Goal: Information Seeking & Learning: Check status

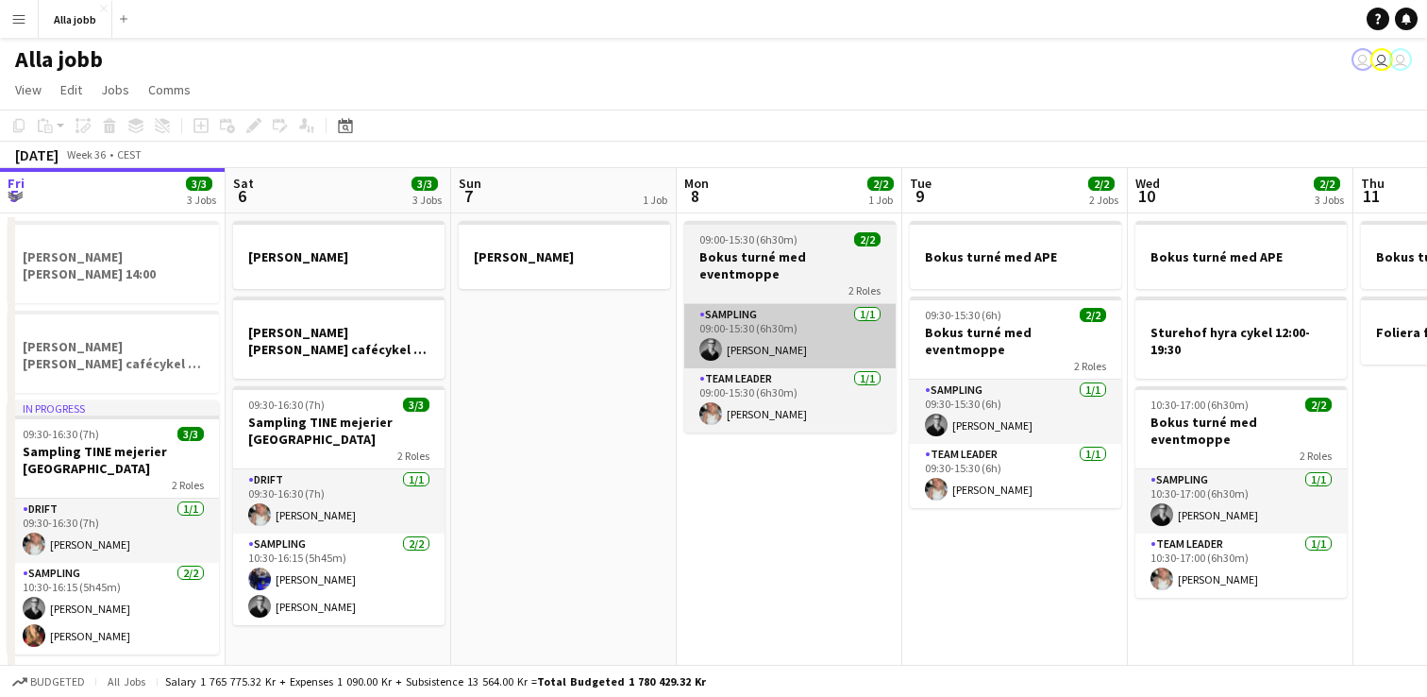
scroll to position [0, 521]
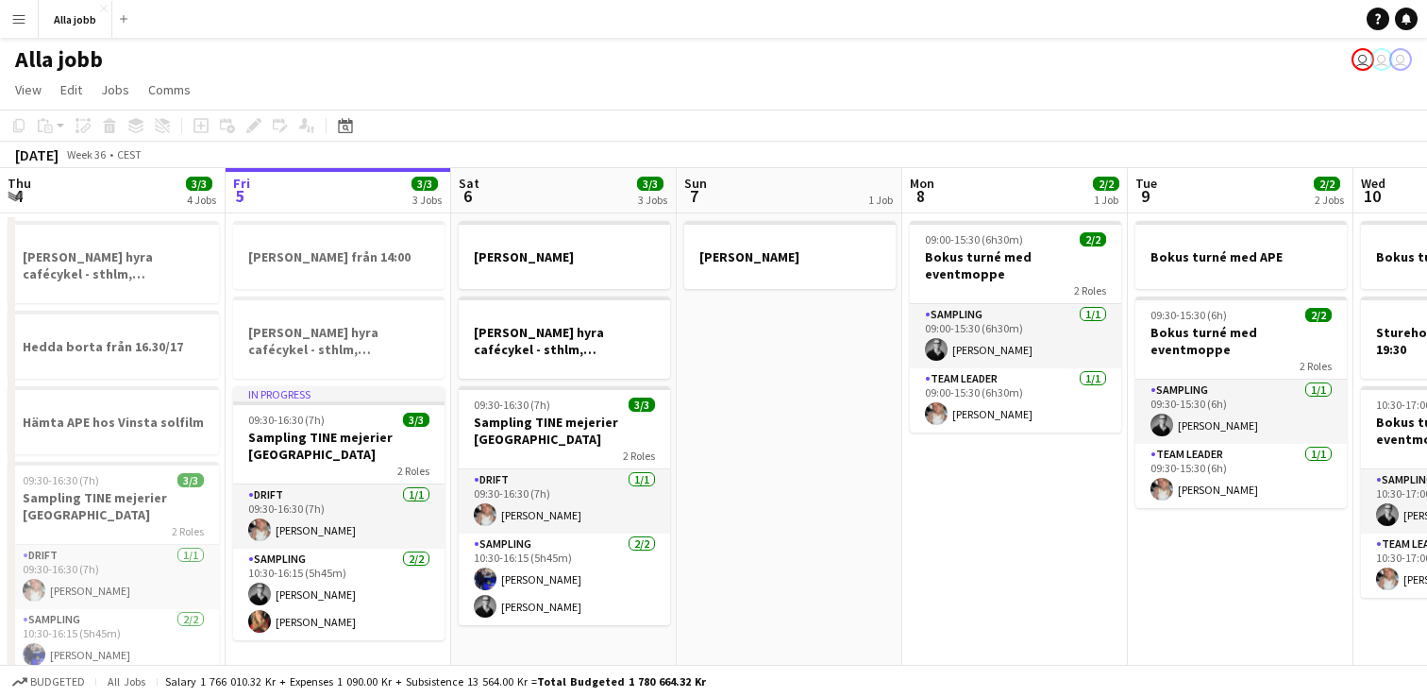
click at [781, 432] on app-date-cell "[PERSON_NAME]" at bounding box center [790, 539] width 226 height 653
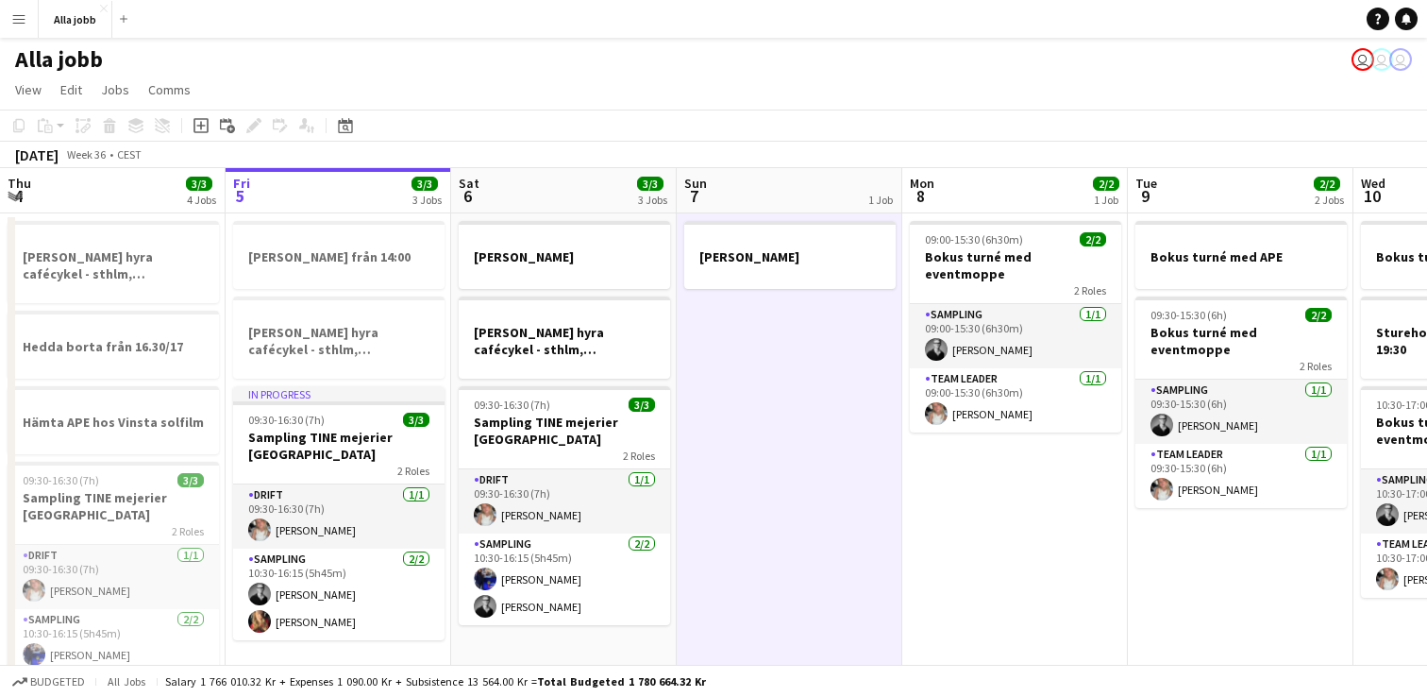
click at [948, 529] on app-date-cell "09:00-15:30 (6h30m) 2/2 Bokus turné med eventmoppe 2 Roles Sampling 1/1 09:00-1…" at bounding box center [1015, 539] width 226 height 653
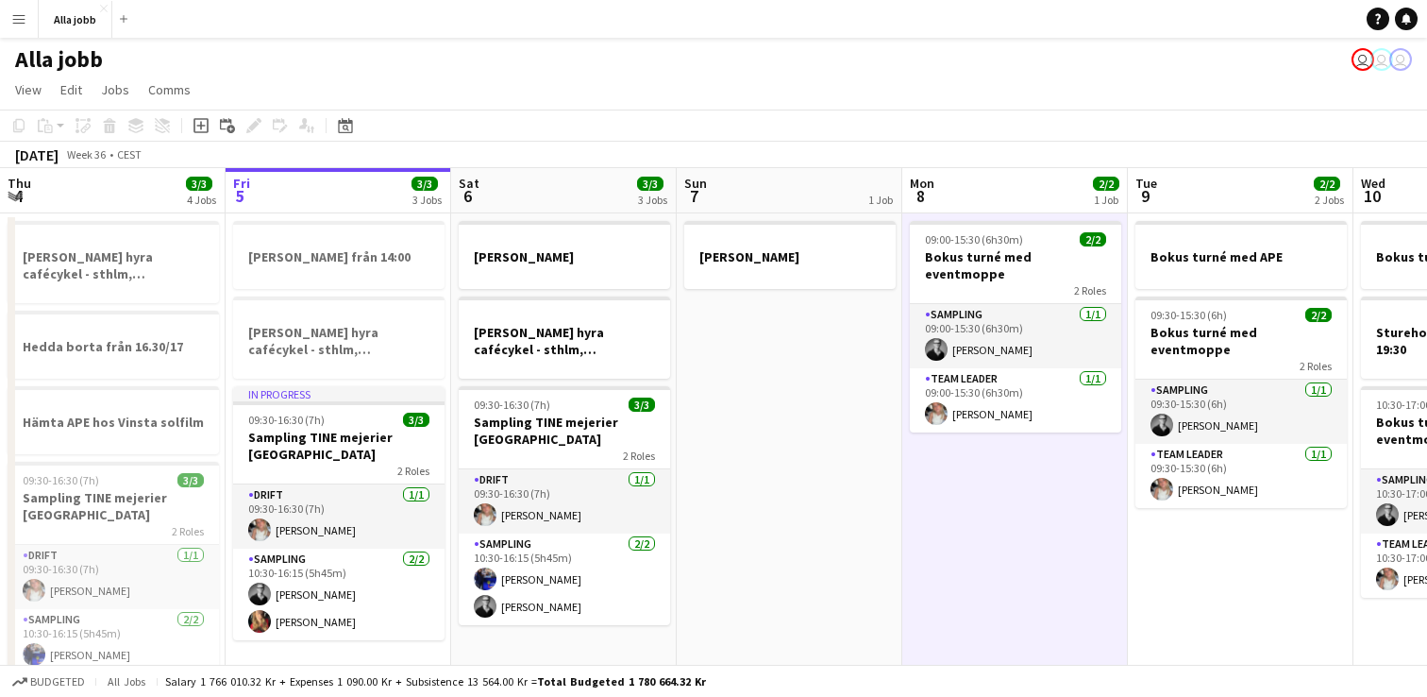
click at [791, 505] on app-date-cell "[PERSON_NAME]" at bounding box center [790, 539] width 226 height 653
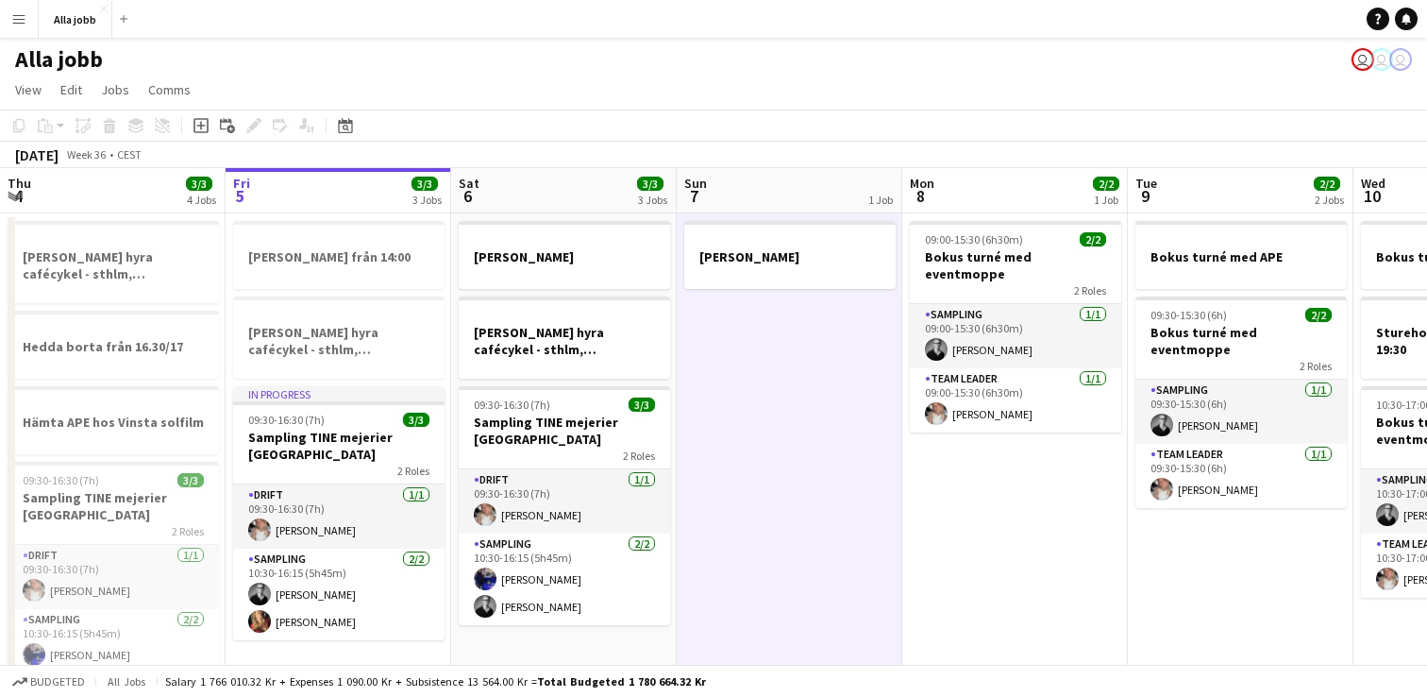
click at [1003, 518] on app-date-cell "09:00-15:30 (6h30m) 2/2 Bokus turné med eventmoppe 2 Roles Sampling 1/1 09:00-1…" at bounding box center [1015, 539] width 226 height 653
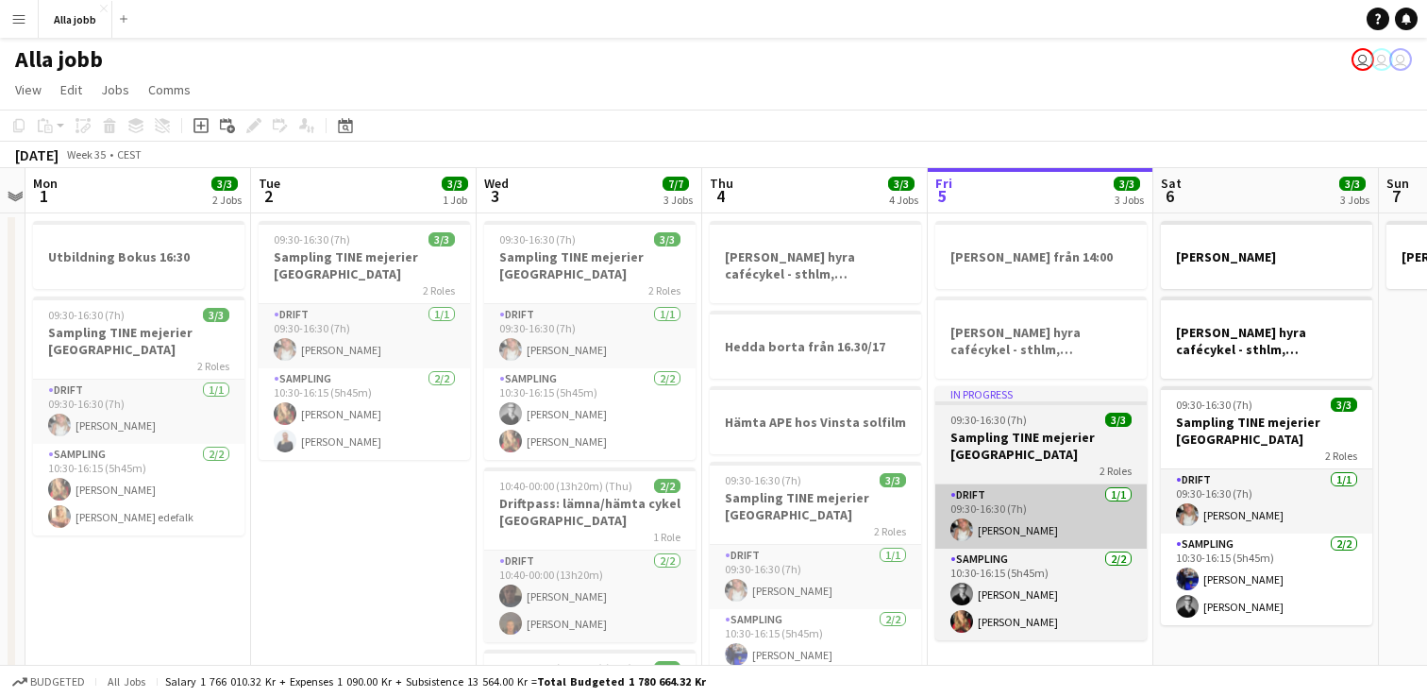
scroll to position [0, 425]
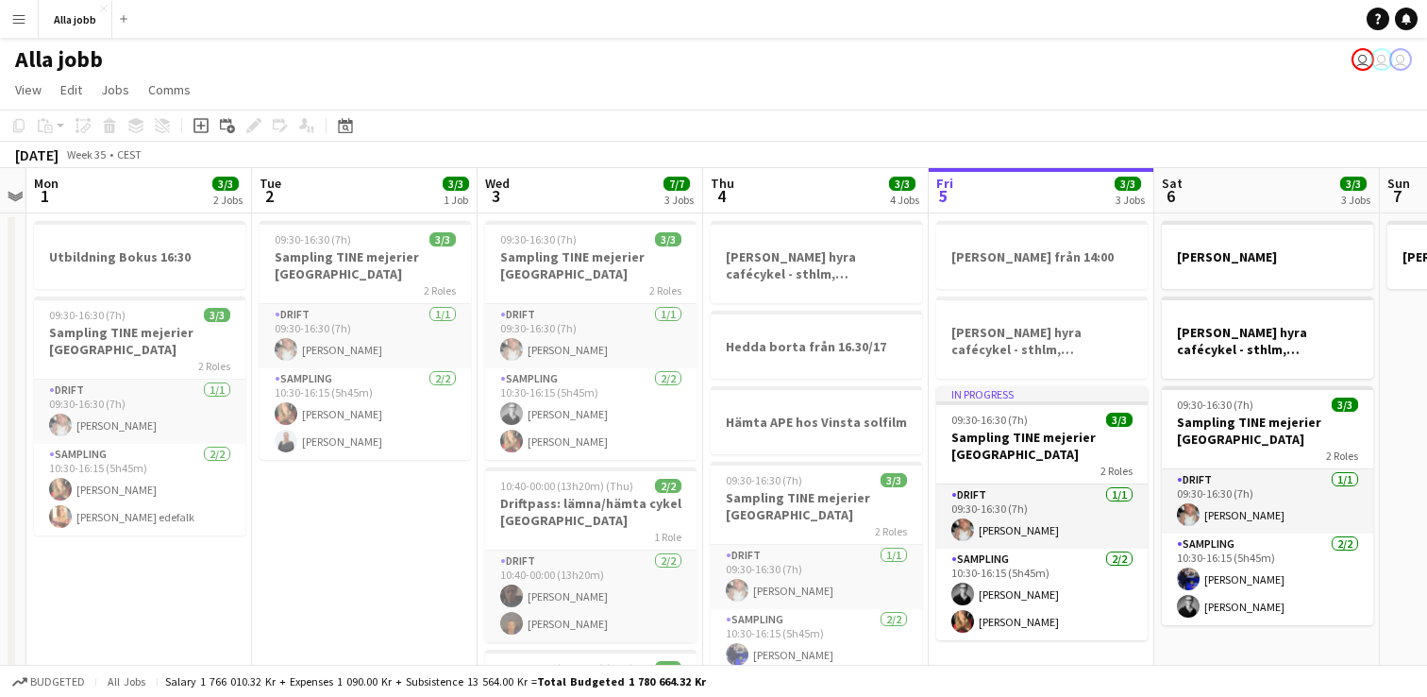
click at [333, 571] on app-date-cell "09:30-16:30 (7h) 3/3 Sampling TINE mejerier Stockholm 2 Roles Drift 1/1 09:30-1…" at bounding box center [365, 539] width 226 height 653
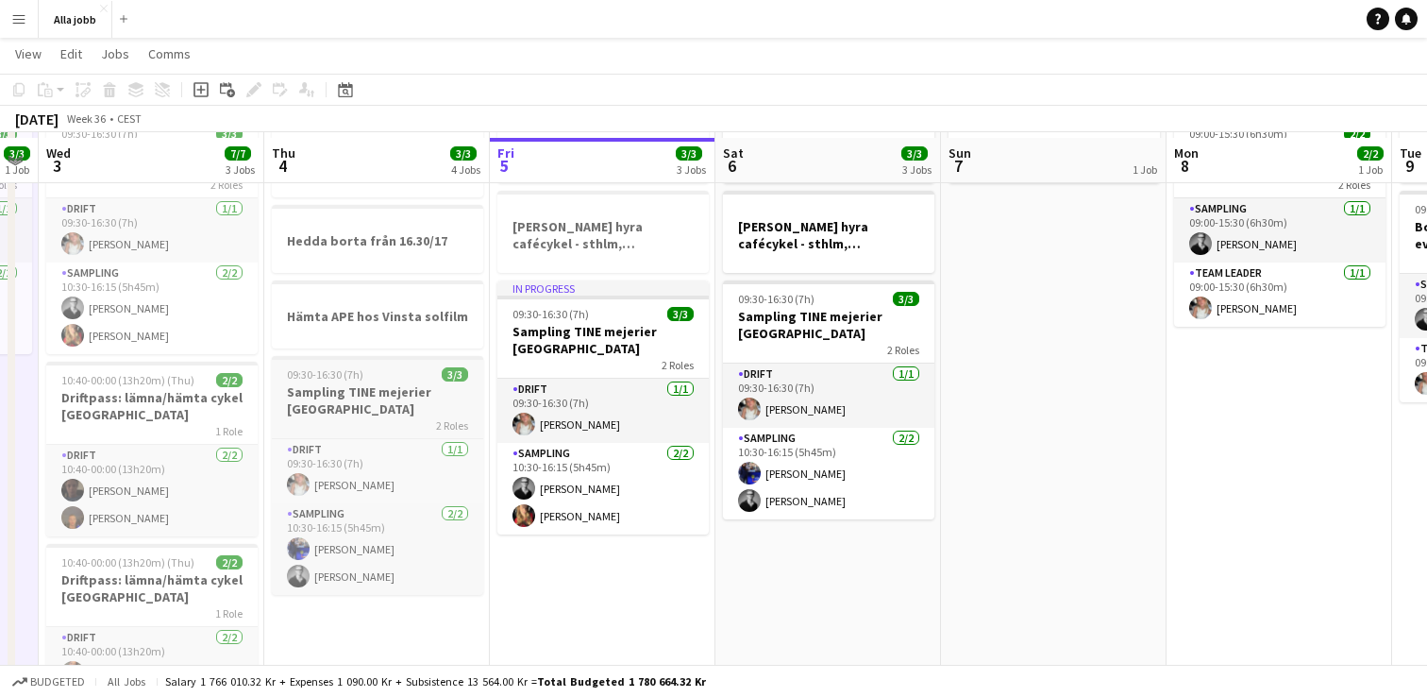
scroll to position [116, 0]
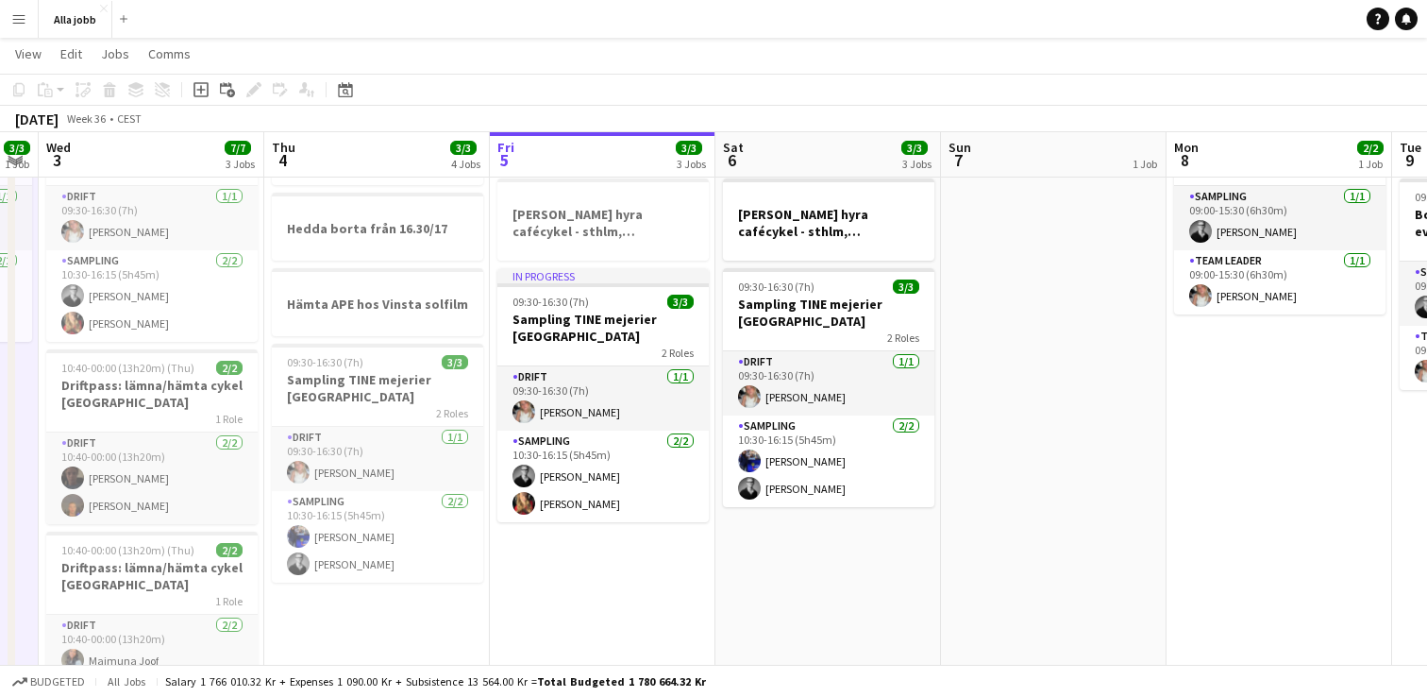
click at [790, 594] on app-date-cell "Emil borta HUGO BOSS hyra cafécykel - sthlm, oslo, cph 09:30-16:30 (7h) 3/3 Sam…" at bounding box center [828, 421] width 226 height 653
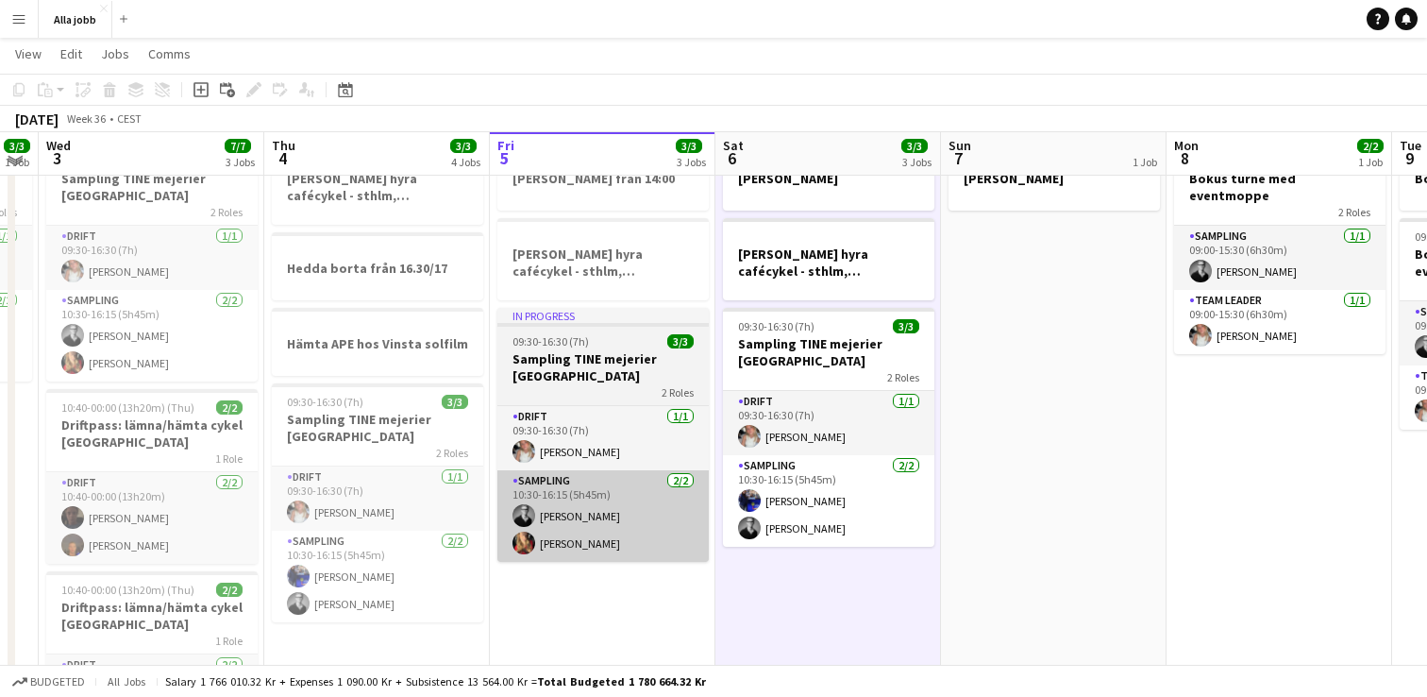
scroll to position [86, 0]
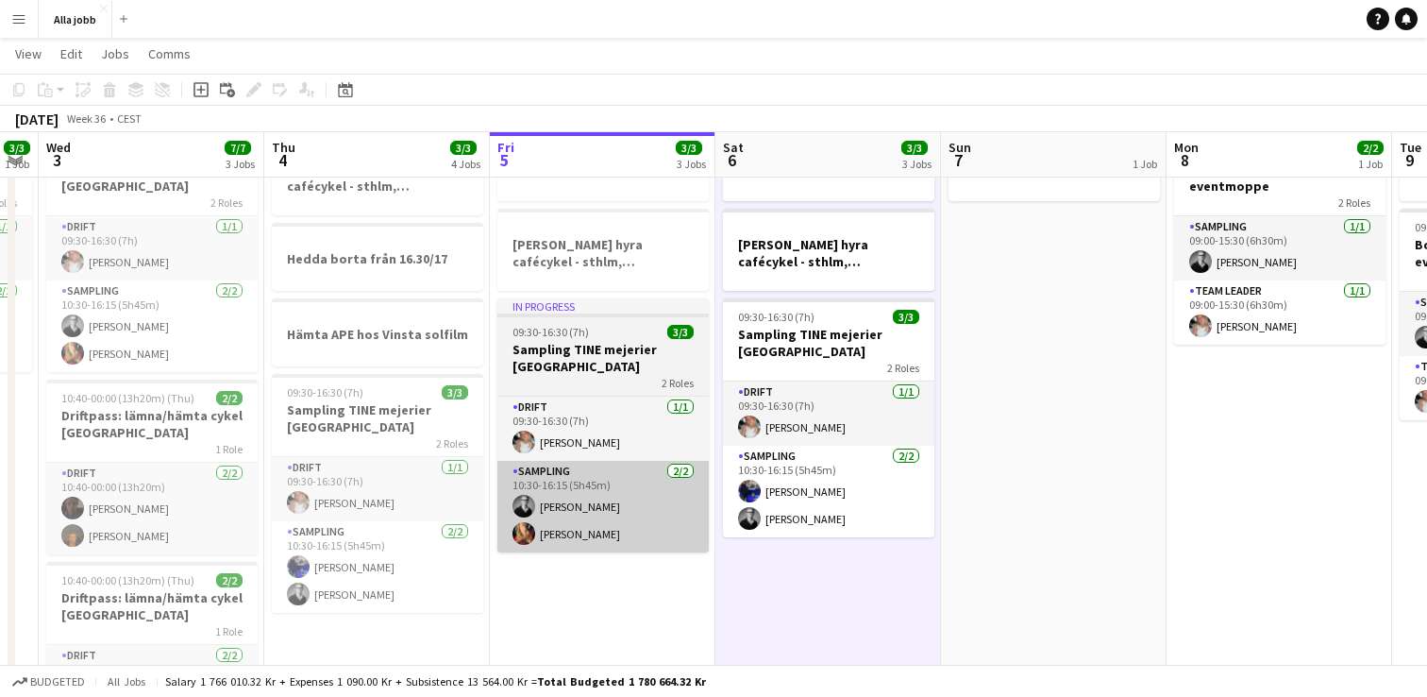
click at [601, 597] on app-date-cell "Emil borta från 14:00 HUGO BOSS hyra cafécykel - sthlm, oslo, cph In progress 0…" at bounding box center [603, 452] width 226 height 653
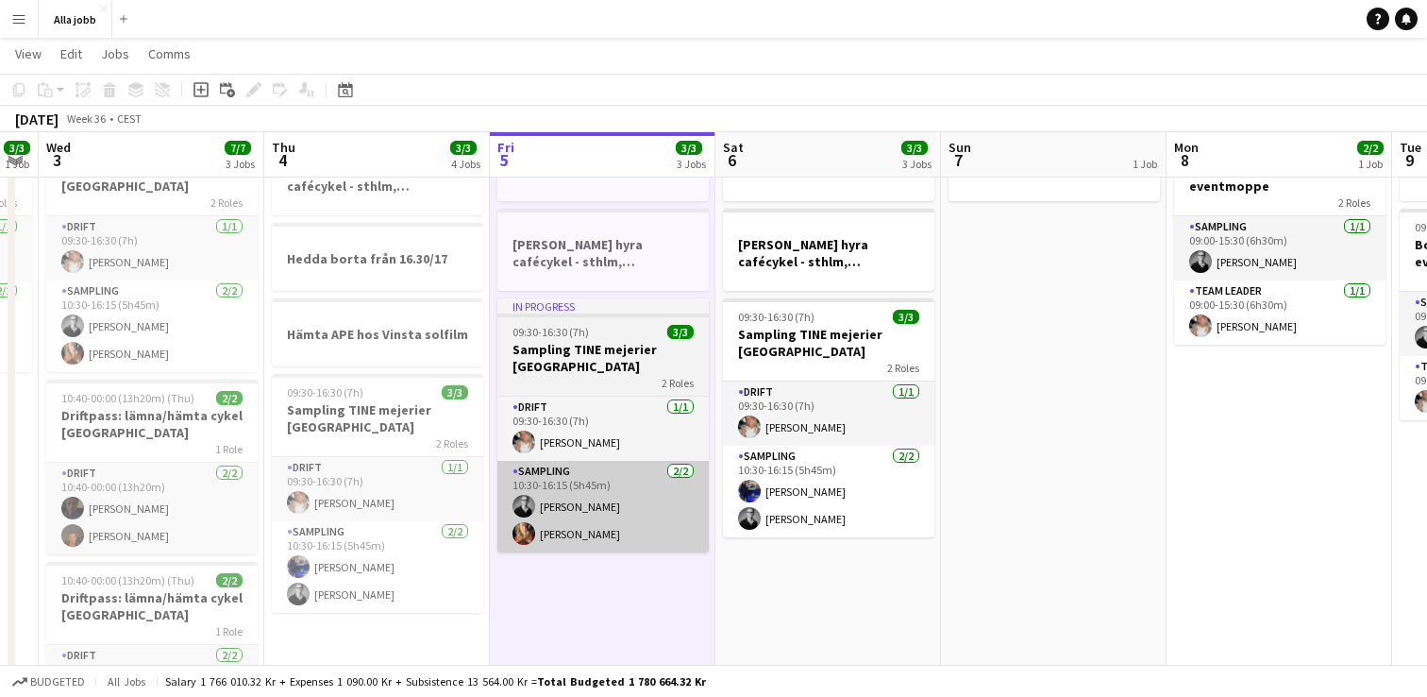
click at [601, 597] on app-date-cell "Emil borta från 14:00 HUGO BOSS hyra cafécykel - sthlm, oslo, cph In progress 0…" at bounding box center [603, 452] width 226 height 653
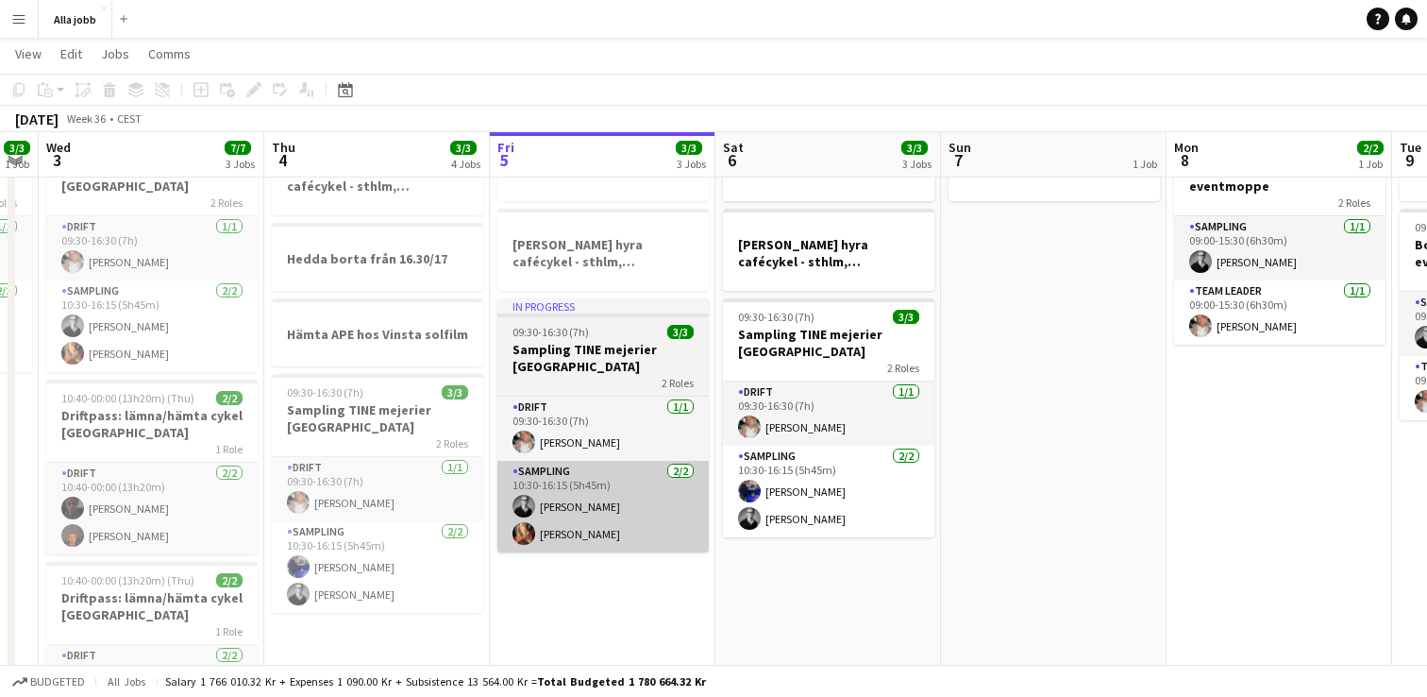
click at [601, 597] on app-date-cell "Emil borta från 14:00 HUGO BOSS hyra cafécykel - sthlm, oslo, cph In progress 0…" at bounding box center [603, 452] width 226 height 653
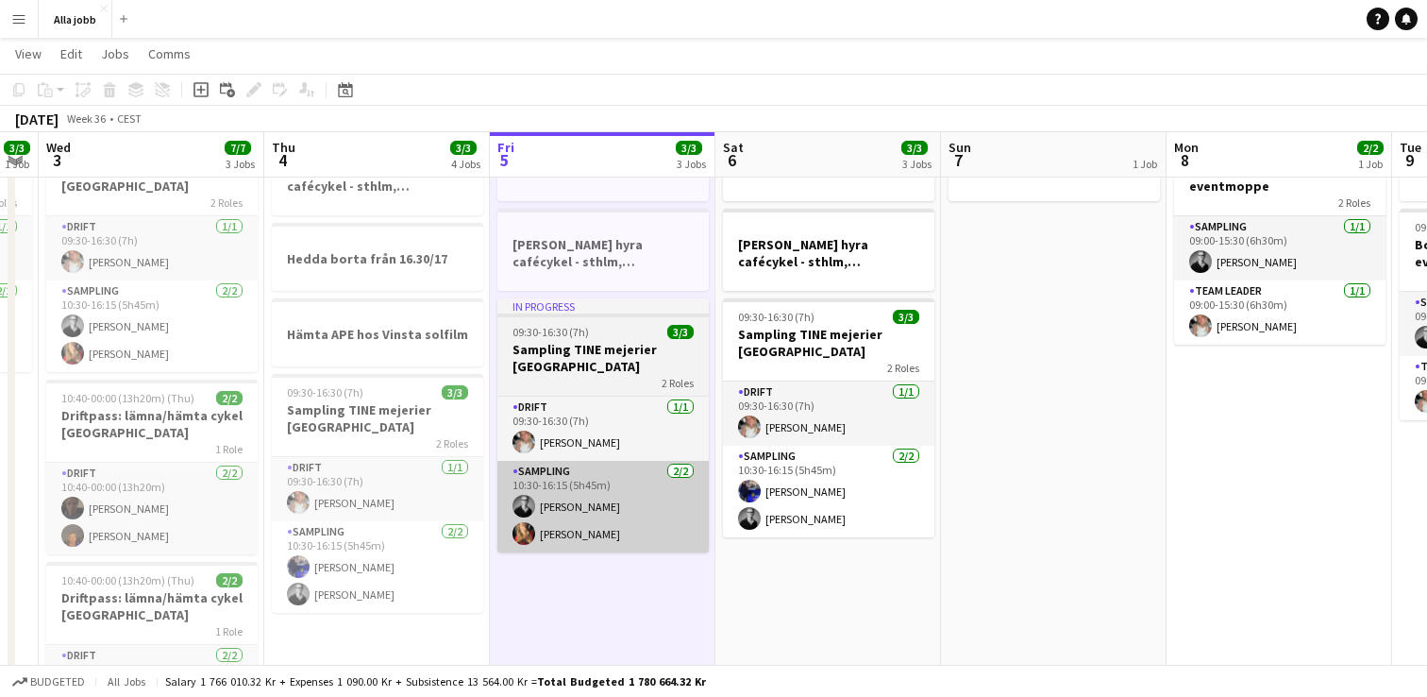
click at [601, 597] on app-date-cell "Emil borta från 14:00 HUGO BOSS hyra cafécykel - sthlm, oslo, cph In progress 0…" at bounding box center [603, 452] width 226 height 653
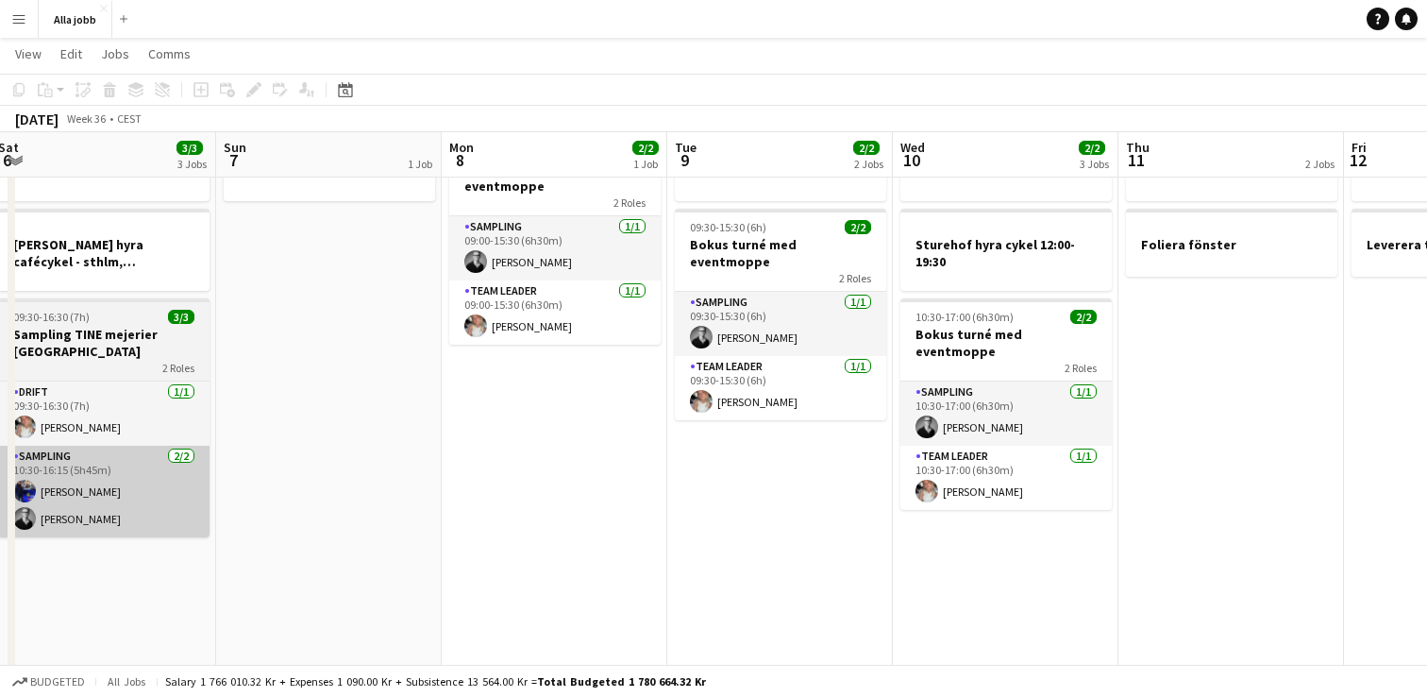
scroll to position [0, 0]
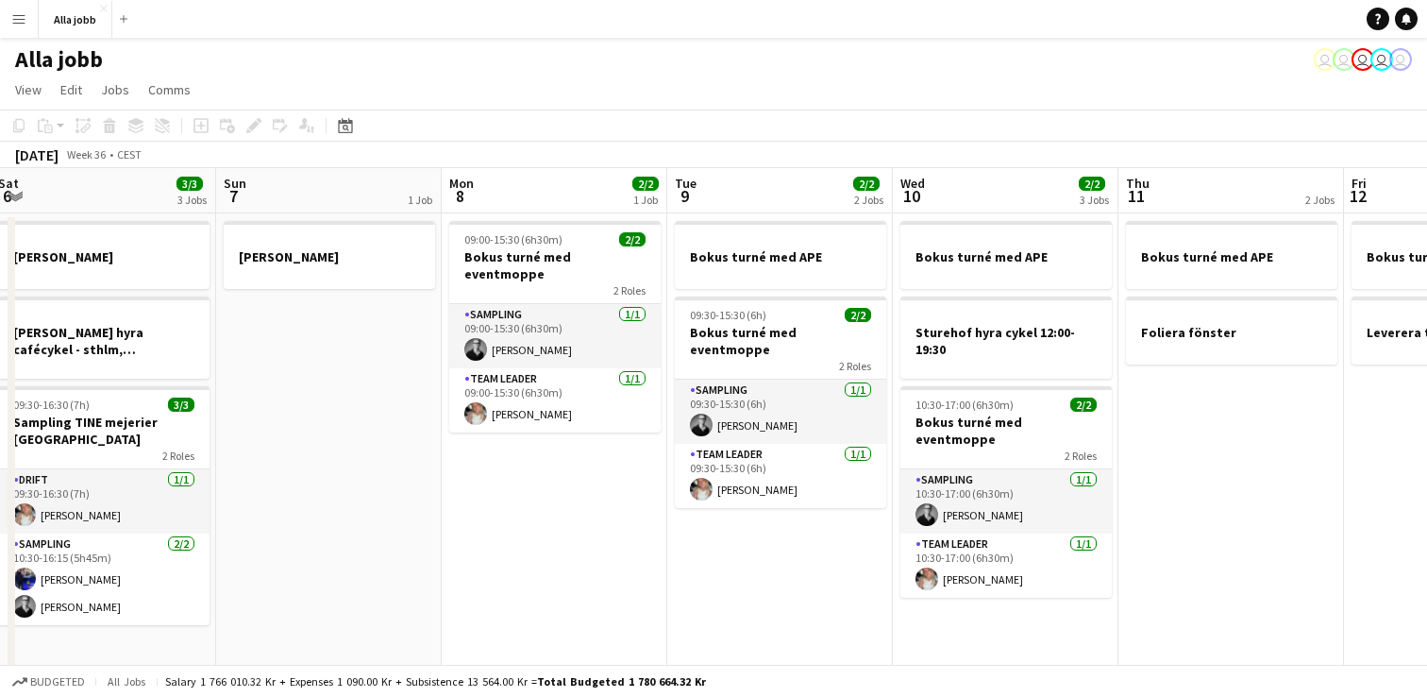
click at [1023, 626] on app-date-cell "Bokus turné med APE Sturehof hyra cykel 12:00-19:30 10:30-17:00 (6h30m) 2/2 Bok…" at bounding box center [1006, 539] width 226 height 653
